Goal: Find specific page/section: Find specific page/section

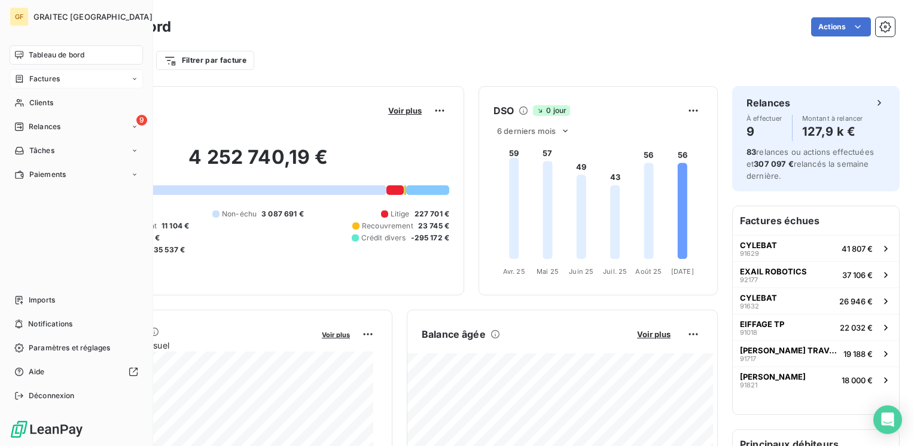
click at [49, 82] on span "Factures" at bounding box center [44, 79] width 30 height 11
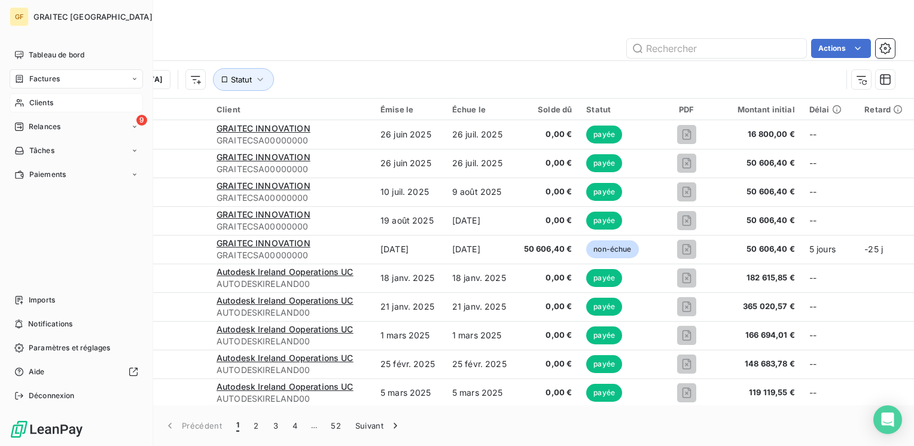
click at [43, 101] on span "Clients" at bounding box center [41, 102] width 24 height 11
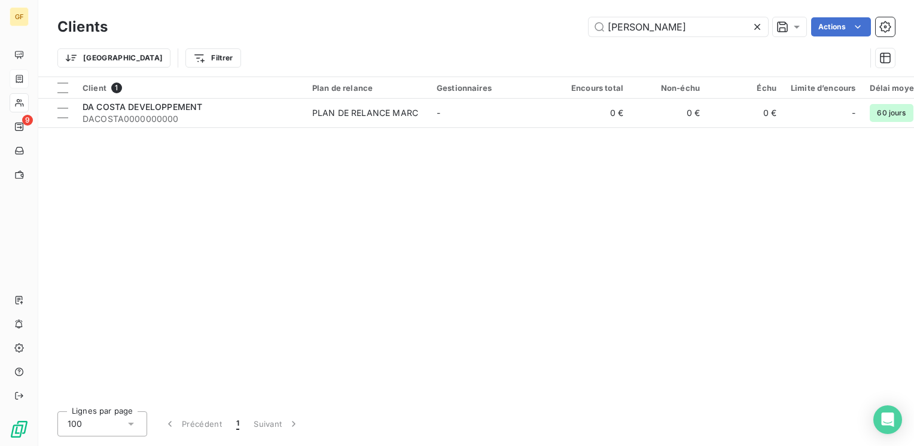
drag, startPoint x: 629, startPoint y: 33, endPoint x: 444, endPoint y: 68, distance: 188.0
click at [445, 66] on div "Clients [PERSON_NAME] Actions Trier Filtrer" at bounding box center [475, 45] width 837 height 62
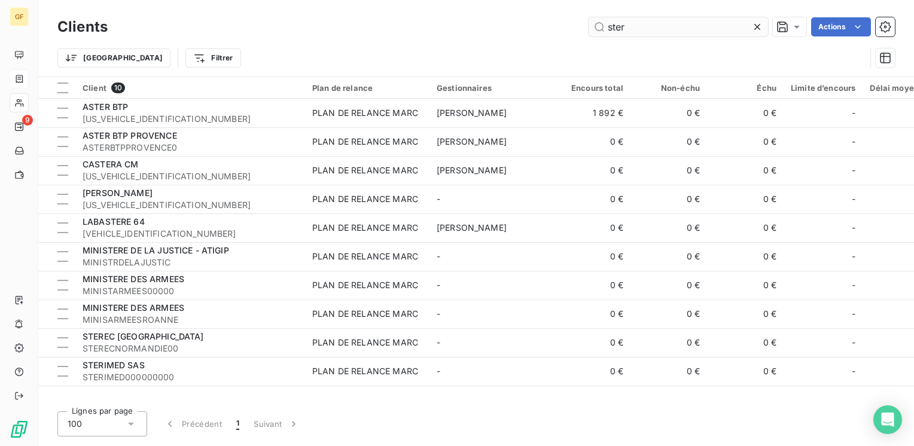
click at [608, 28] on input "ster" at bounding box center [677, 26] width 179 height 19
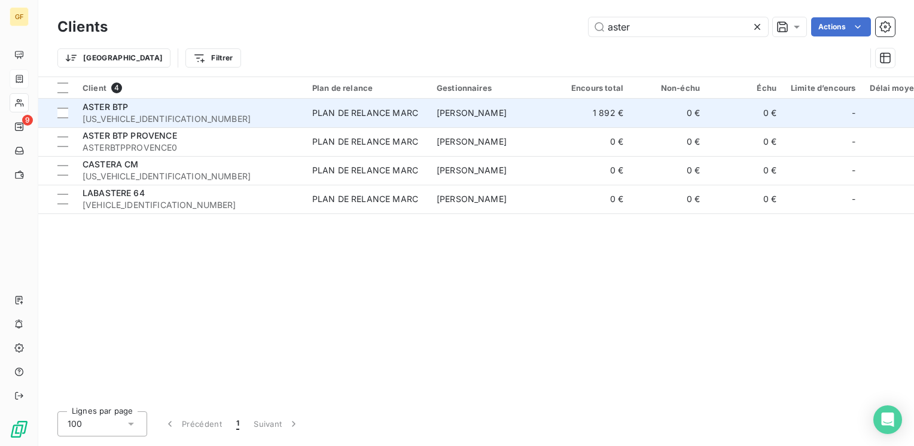
type input "aster"
click at [155, 113] on span "[US_VEHICLE_IDENTIFICATION_NUMBER]" at bounding box center [190, 119] width 215 height 12
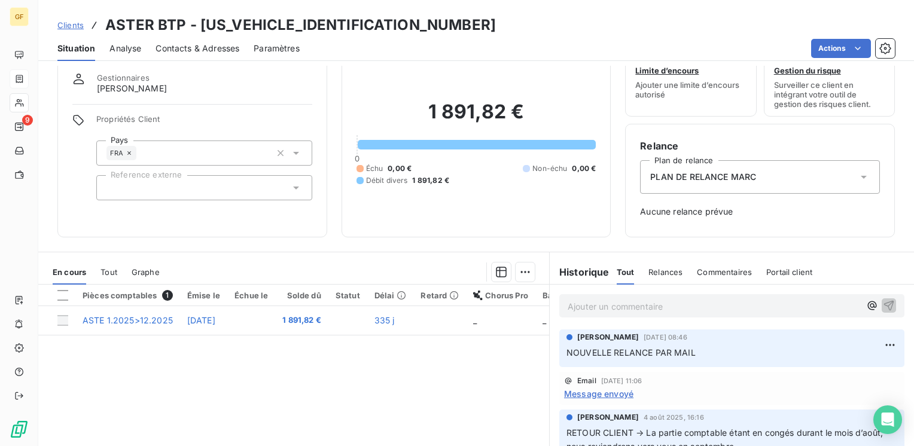
scroll to position [60, 0]
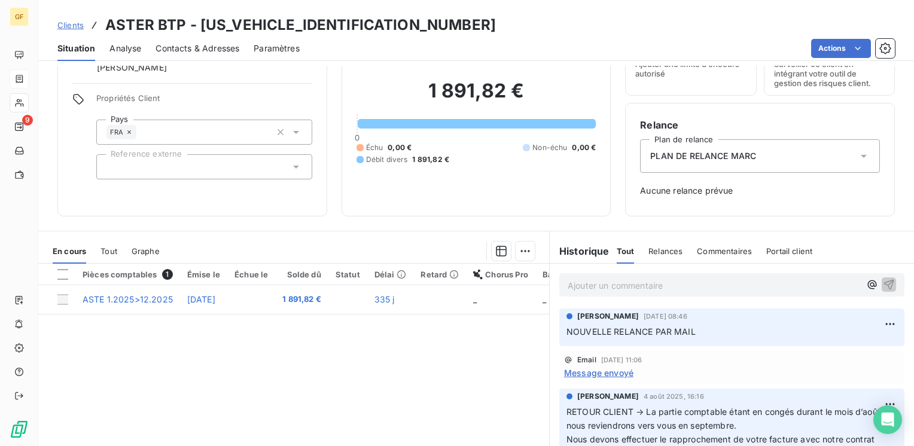
click at [605, 372] on span "Message envoyé" at bounding box center [598, 373] width 69 height 13
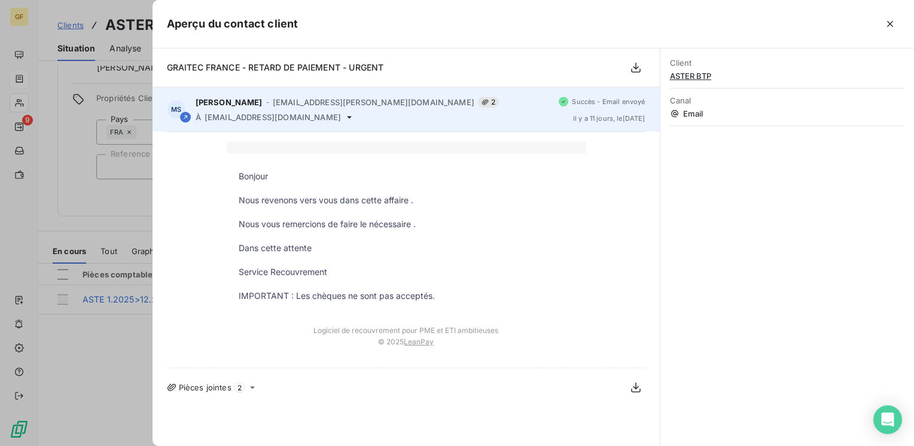
click at [482, 99] on icon at bounding box center [485, 101] width 7 height 5
click at [481, 100] on icon at bounding box center [484, 102] width 7 height 7
click at [344, 113] on icon at bounding box center [349, 117] width 10 height 10
click at [344, 118] on icon at bounding box center [349, 117] width 10 height 10
click at [478, 100] on span "2" at bounding box center [488, 102] width 21 height 11
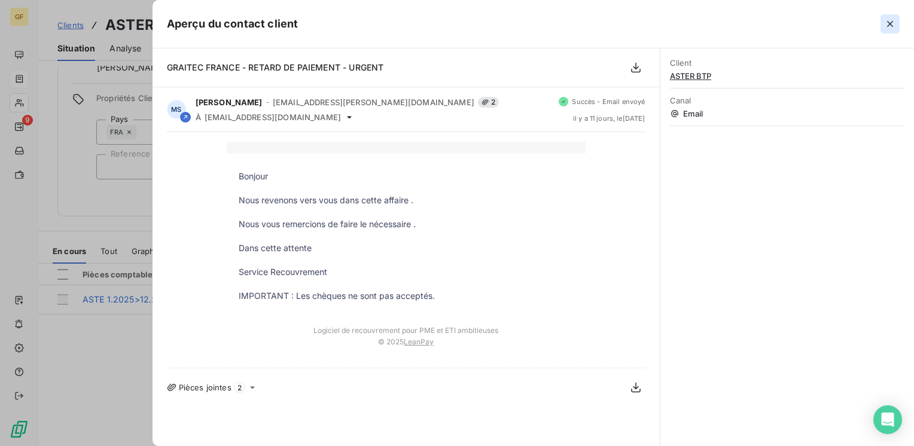
click at [893, 22] on icon "button" at bounding box center [890, 24] width 12 height 12
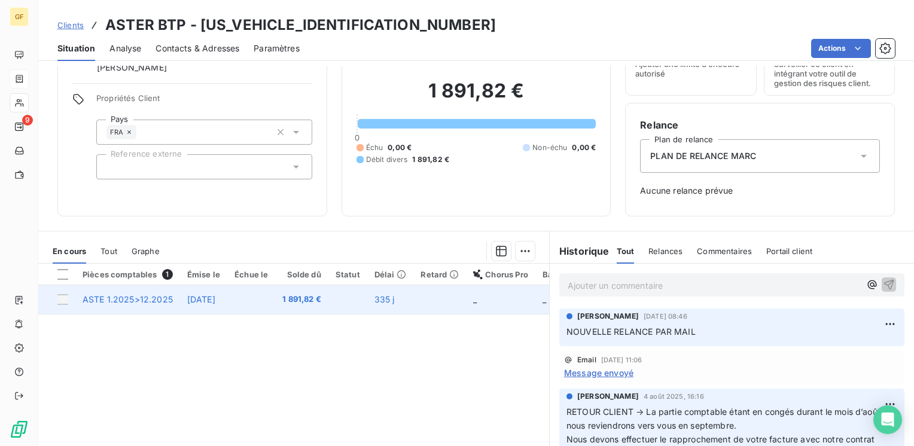
click at [227, 300] on td "[DATE]" at bounding box center [203, 299] width 47 height 29
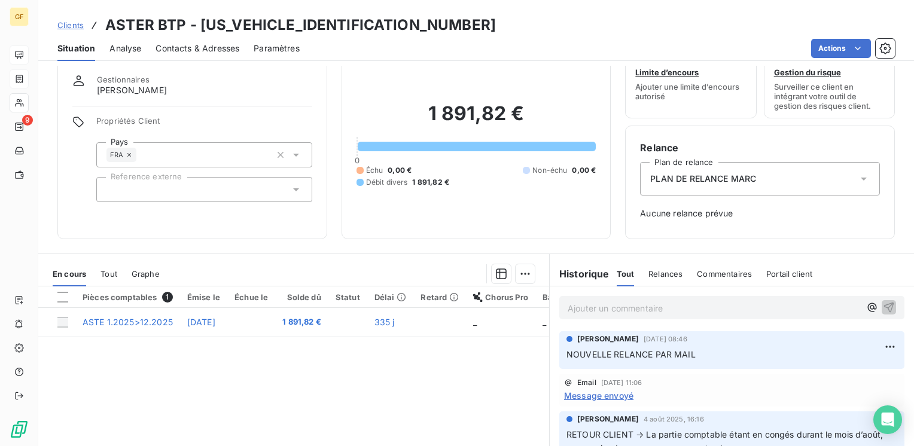
scroll to position [0, 0]
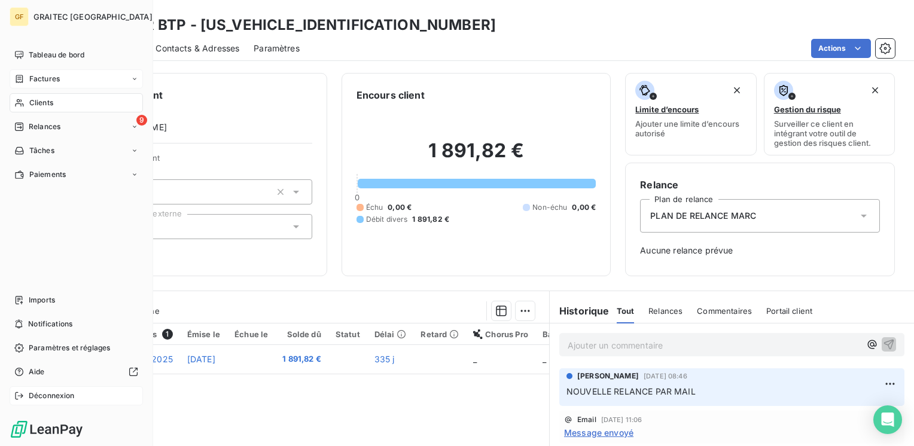
click at [44, 396] on span "Déconnexion" at bounding box center [52, 395] width 46 height 11
